Goal: Information Seeking & Learning: Understand process/instructions

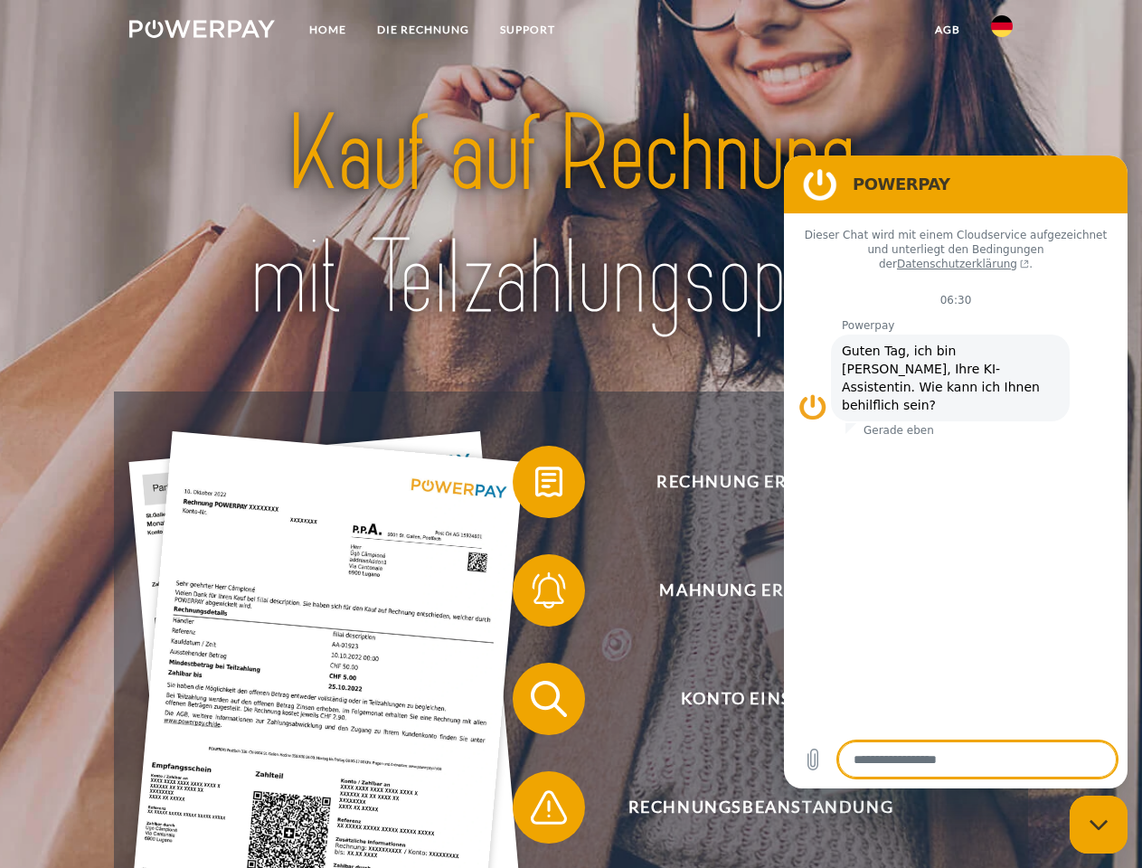
click at [202, 32] on img at bounding box center [202, 29] width 146 height 18
click at [1002, 32] on img at bounding box center [1002, 26] width 22 height 22
click at [947, 30] on link "agb" at bounding box center [948, 30] width 56 height 33
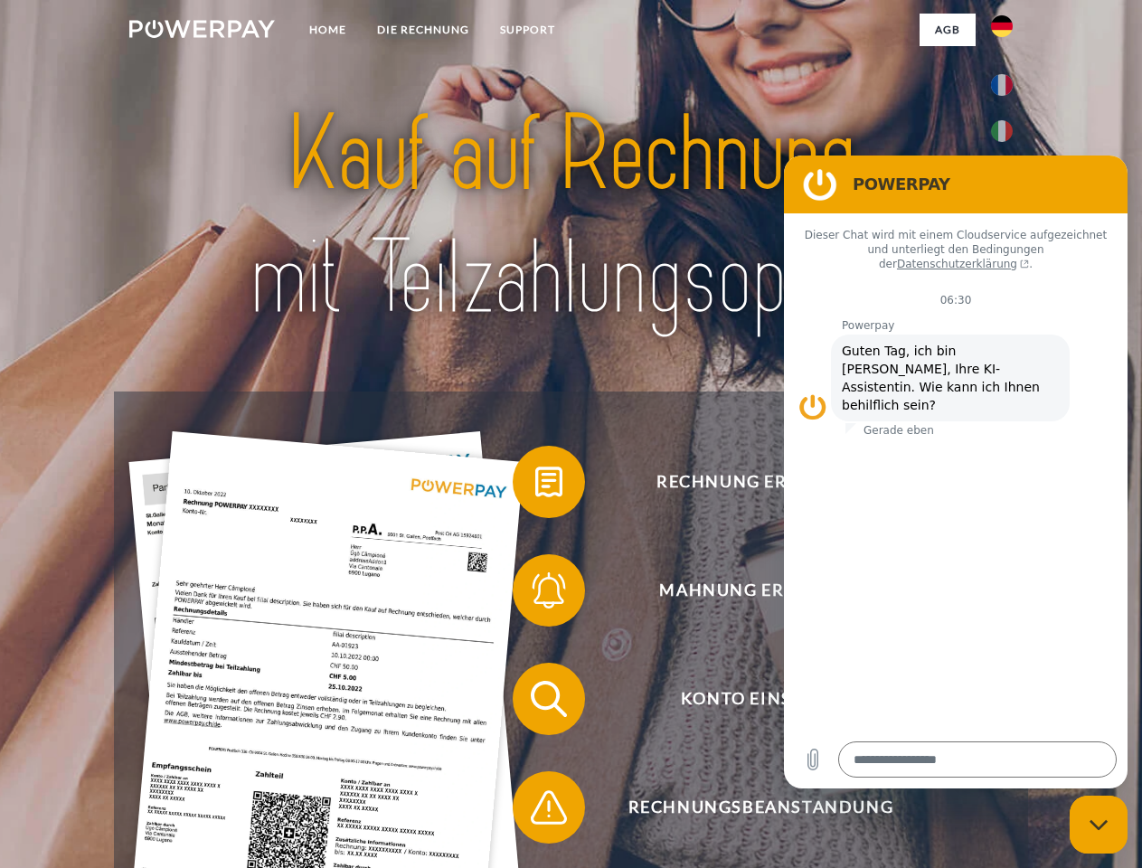
click at [535, 486] on span at bounding box center [522, 482] width 90 height 90
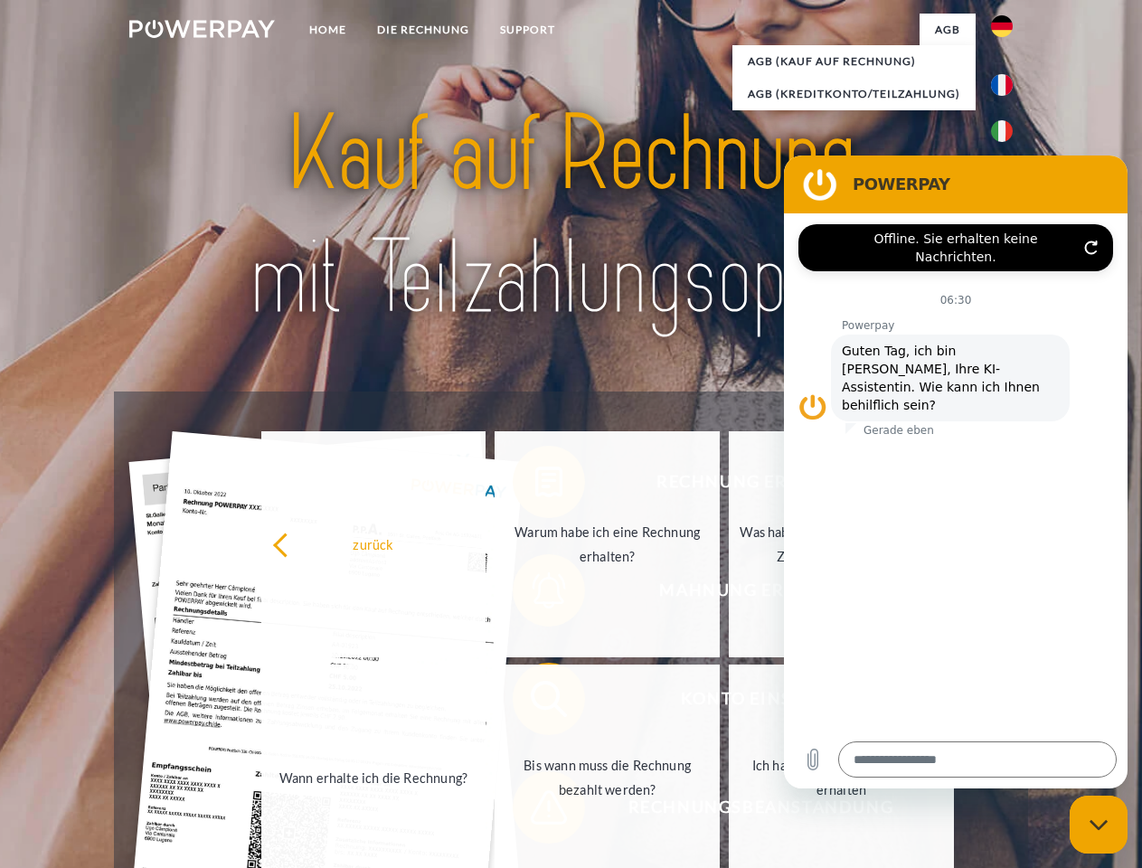
click at [535, 594] on div "zurück Warum habe ich eine Rechnung erhalten? Was habe ich noch offen, ist mein…" at bounding box center [608, 661] width 731 height 467
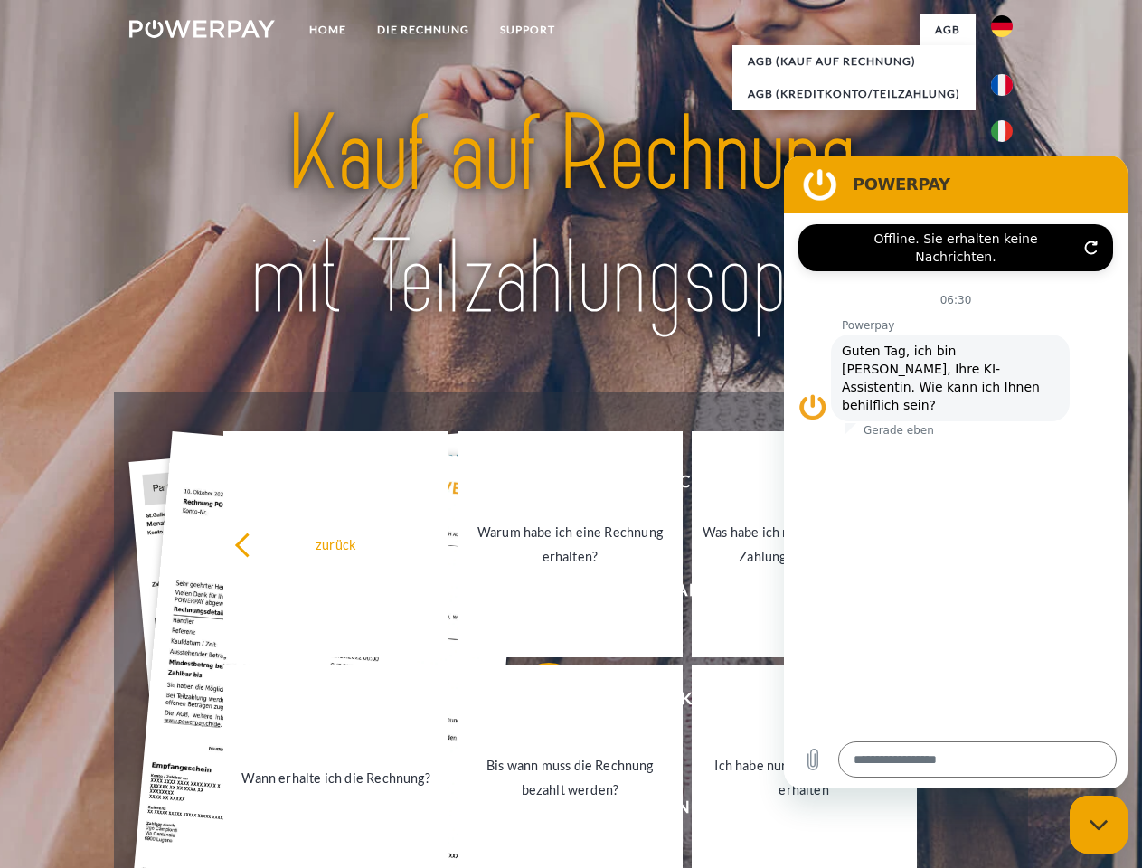
click at [535, 703] on link "Bis wann muss die Rechnung bezahlt werden?" at bounding box center [570, 778] width 225 height 226
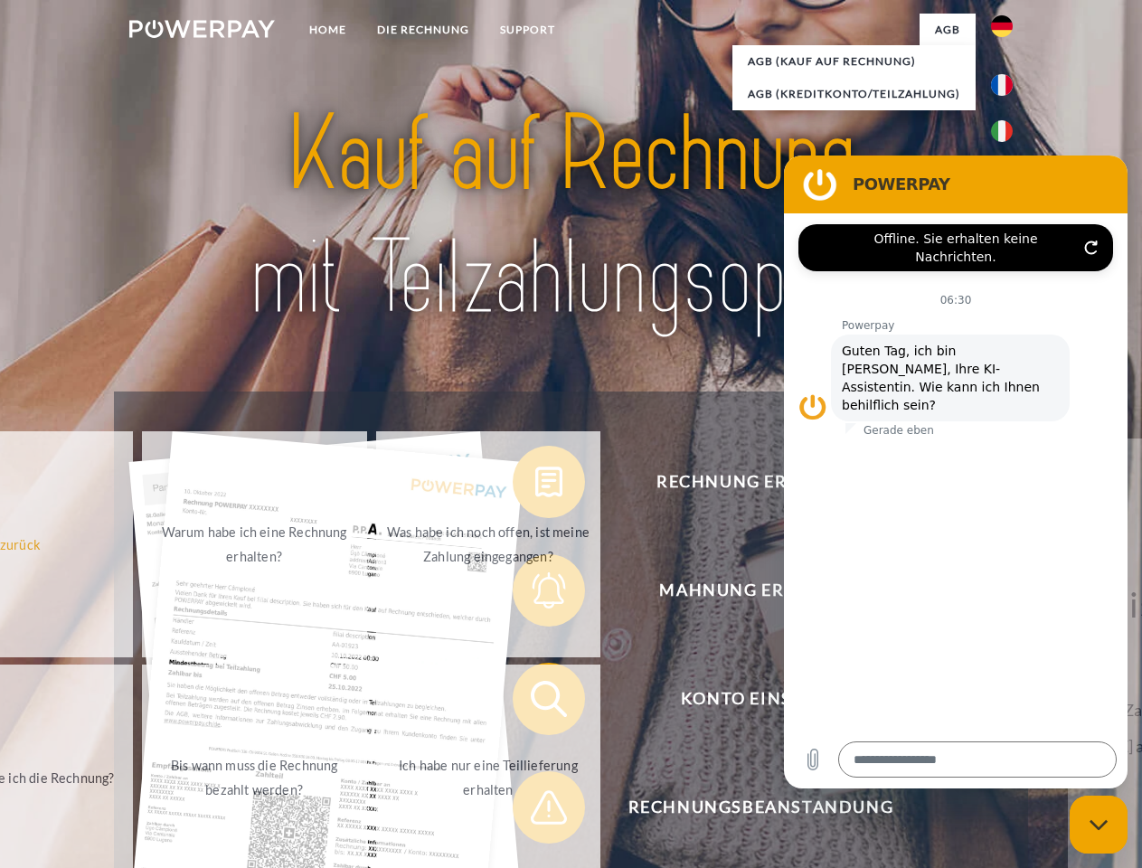
click at [535, 811] on span at bounding box center [522, 807] width 90 height 90
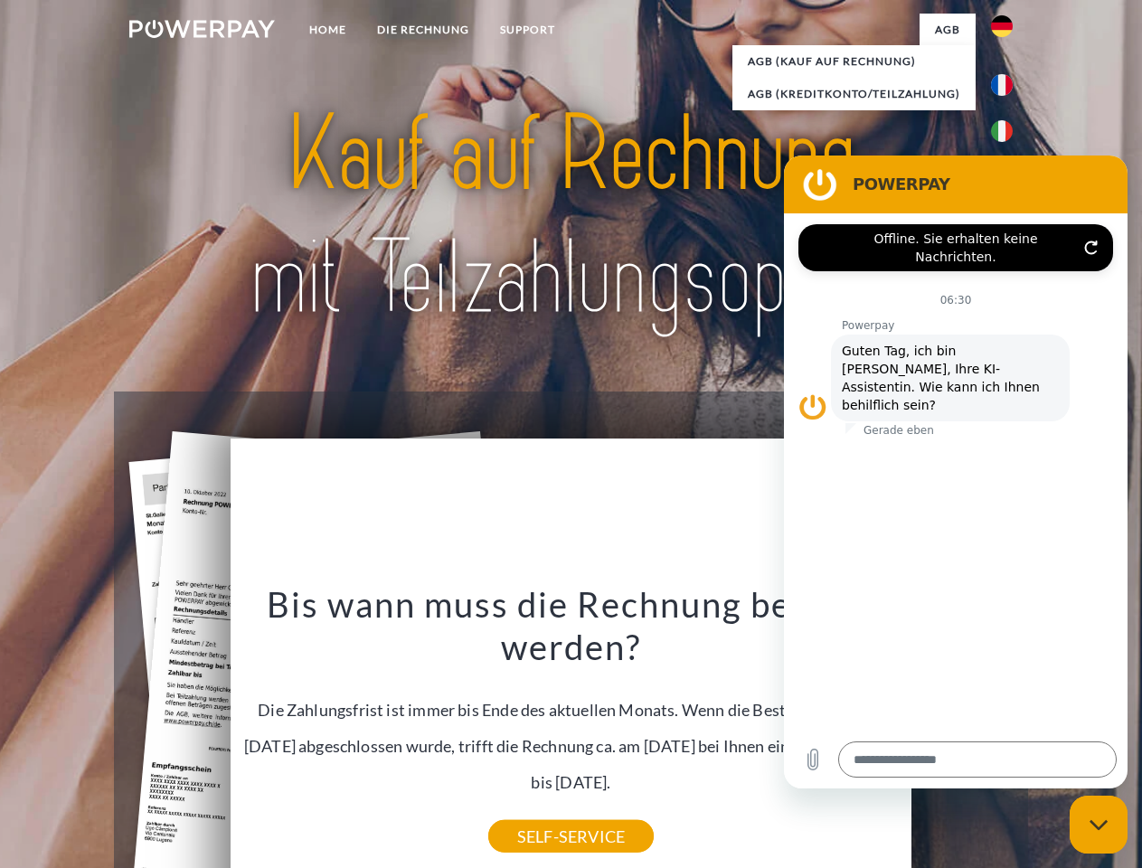
click at [1099, 825] on icon "Messaging-Fenster schließen" at bounding box center [1099, 825] width 19 height 12
type textarea "*"
